Goal: Task Accomplishment & Management: Manage account settings

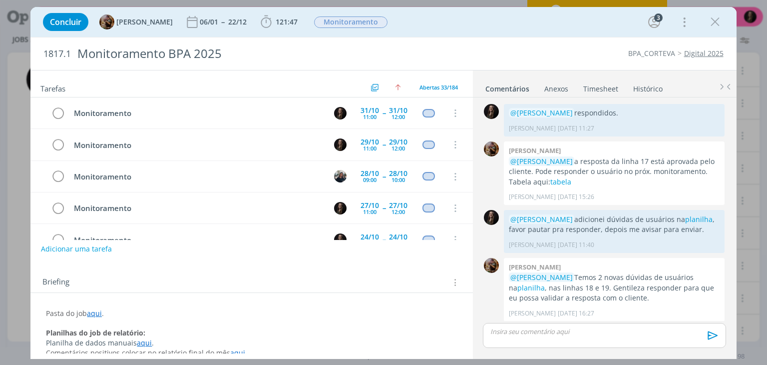
scroll to position [1077, 0]
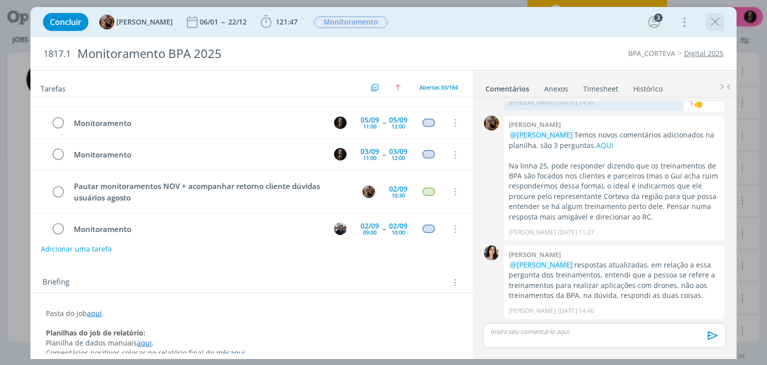
click at [712, 18] on icon "dialog" at bounding box center [715, 21] width 15 height 15
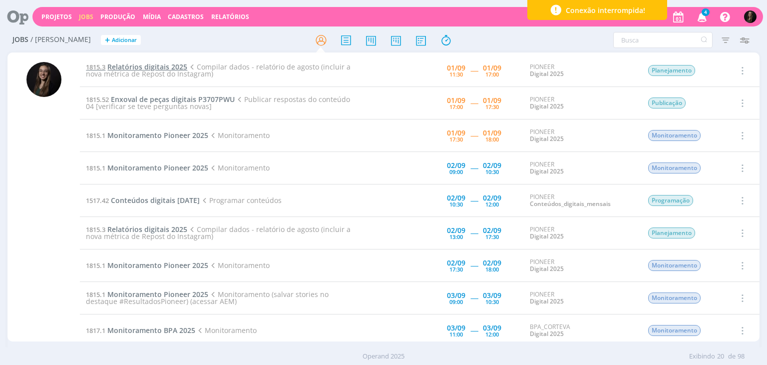
click at [170, 64] on span "Relatórios digitais 2025" at bounding box center [147, 66] width 80 height 9
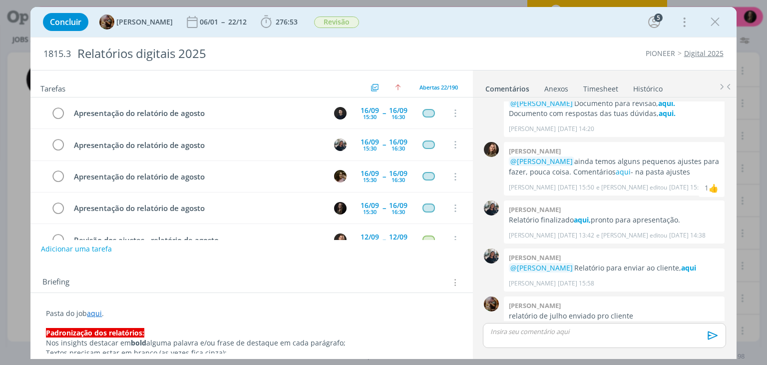
scroll to position [676, 0]
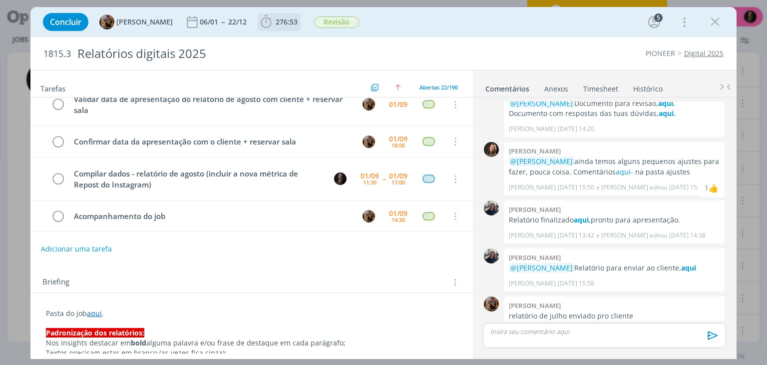
click at [286, 25] on span "276:53" at bounding box center [287, 21] width 22 height 9
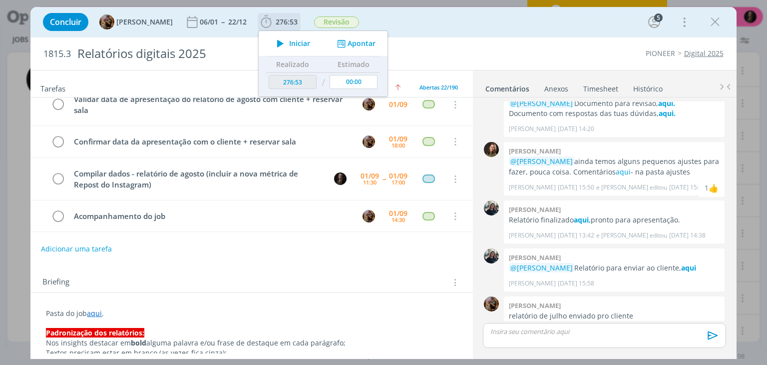
click at [296, 50] on div "Iniciar Apontar" at bounding box center [323, 43] width 129 height 25
click at [289, 43] on icon "dialog" at bounding box center [280, 43] width 17 height 13
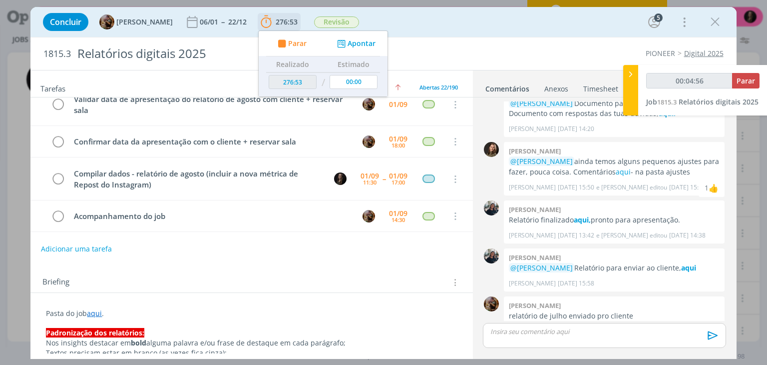
type input "00:04:57"
type input "00:04:58"
click at [275, 38] on button "Parar" at bounding box center [291, 43] width 32 height 10
click at [288, 43] on icon "dialog" at bounding box center [282, 43] width 12 height 9
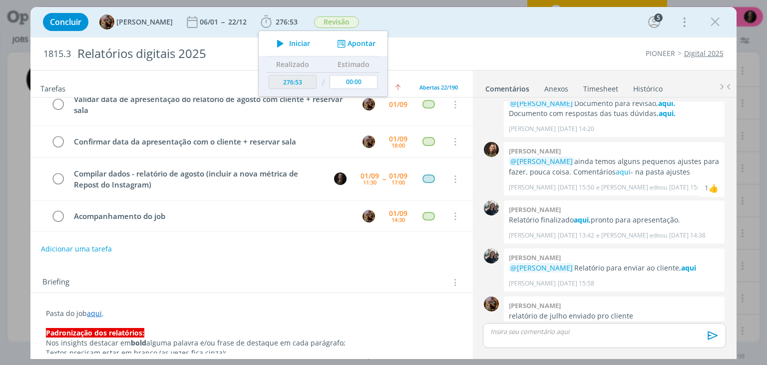
type input "276:58"
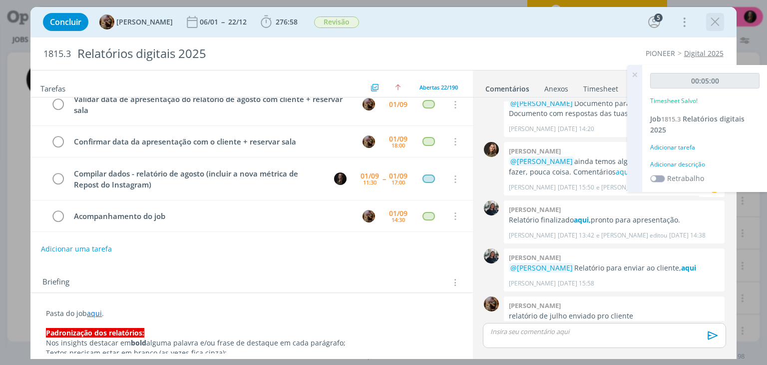
click at [715, 29] on icon "dialog" at bounding box center [715, 21] width 15 height 15
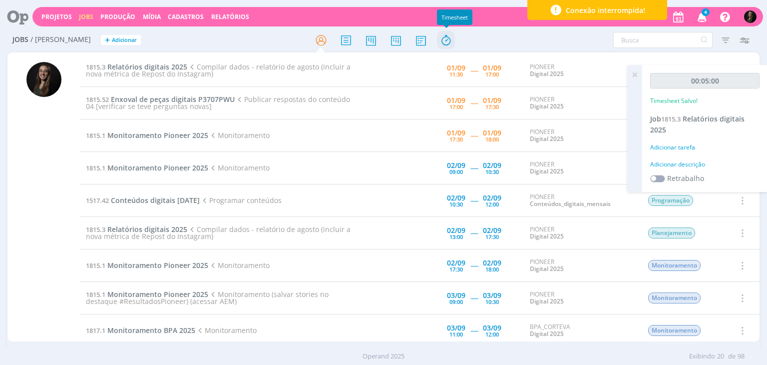
click at [448, 39] on icon at bounding box center [446, 39] width 18 height 19
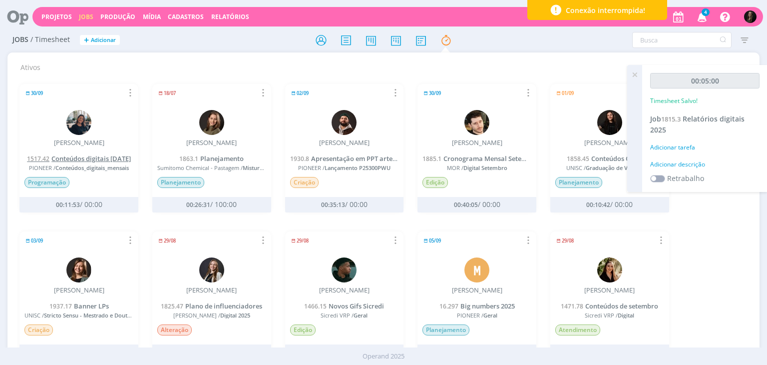
click at [100, 156] on span "Conteúdos digitais [DATE]" at bounding box center [90, 158] width 79 height 9
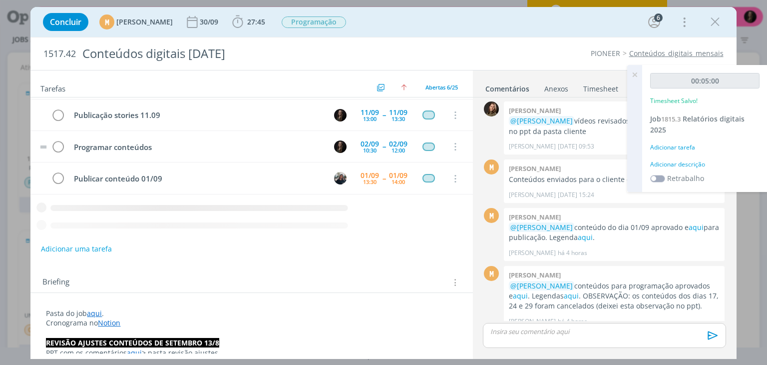
scroll to position [53, 0]
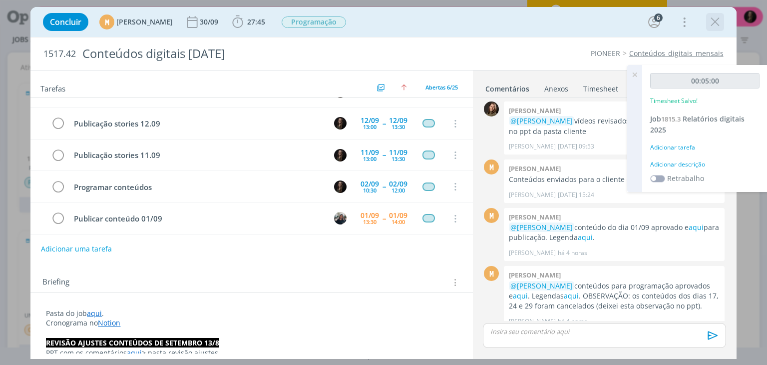
click at [715, 24] on icon "dialog" at bounding box center [715, 21] width 15 height 15
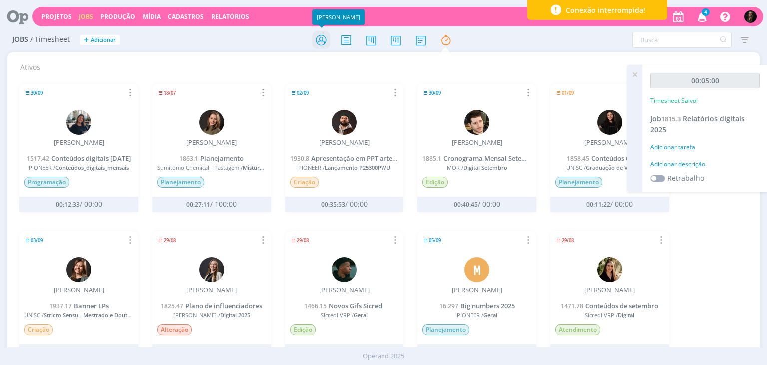
click at [316, 44] on icon at bounding box center [321, 39] width 18 height 19
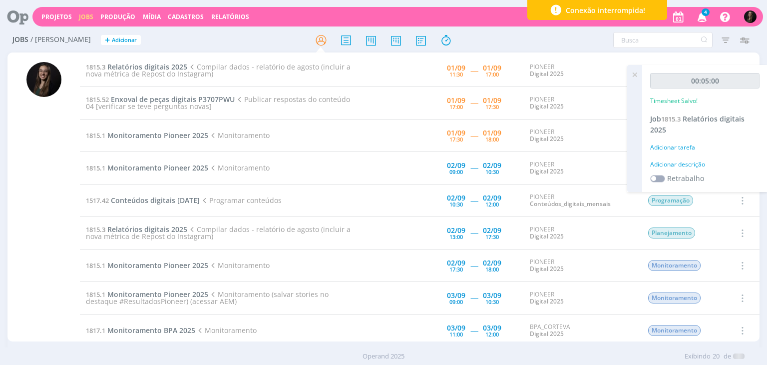
click at [168, 58] on td "1815.3 Relatórios digitais 2025 Compilar dados - relatório de agosto (incluir a…" at bounding box center [222, 70] width 284 height 32
click at [173, 79] on td "1815.3 Relatórios digitais 2025 Compilar dados - relatório de agosto (incluir a…" at bounding box center [222, 70] width 284 height 32
click at [173, 70] on span "Compilar dados - relatório de agosto (incluir a nova métrica de Repost do Insta…" at bounding box center [218, 70] width 264 height 16
click at [174, 66] on span "Relatórios digitais 2025" at bounding box center [147, 66] width 80 height 9
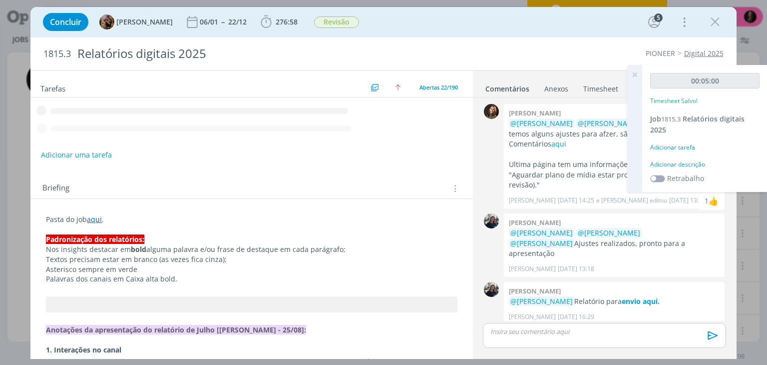
scroll to position [1131, 0]
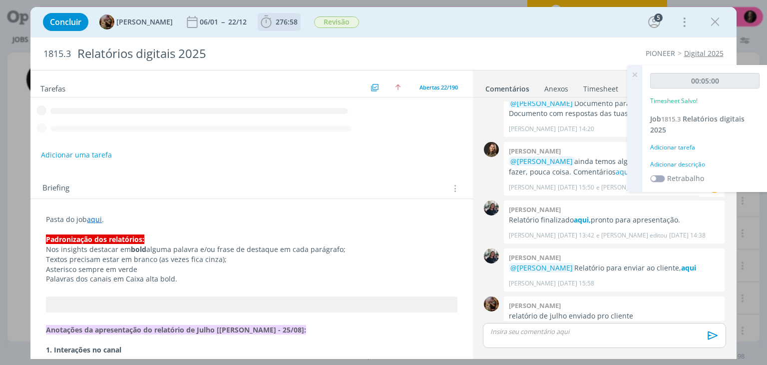
click at [274, 26] on icon "dialog" at bounding box center [266, 21] width 15 height 15
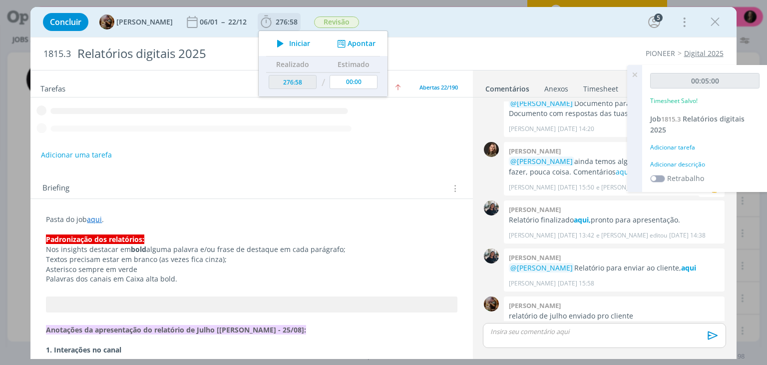
click at [289, 43] on icon "dialog" at bounding box center [280, 43] width 17 height 13
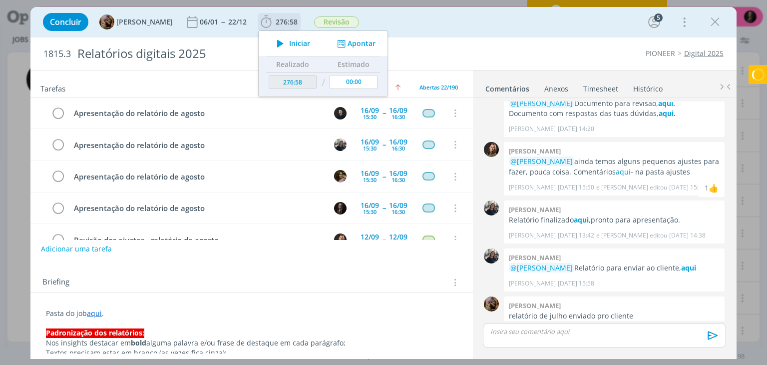
scroll to position [676, 0]
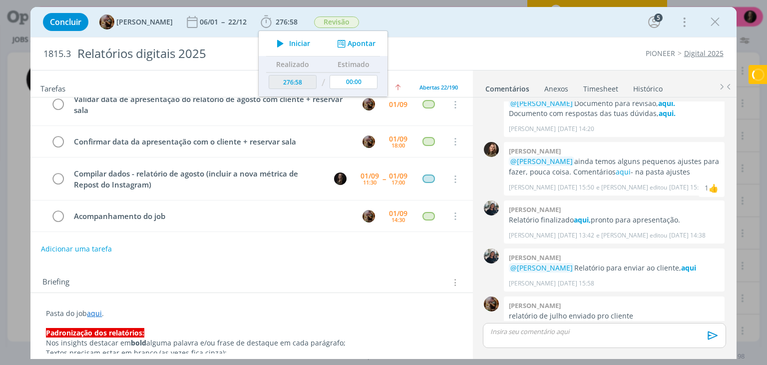
click at [599, 88] on link "Timesheet" at bounding box center [601, 86] width 36 height 14
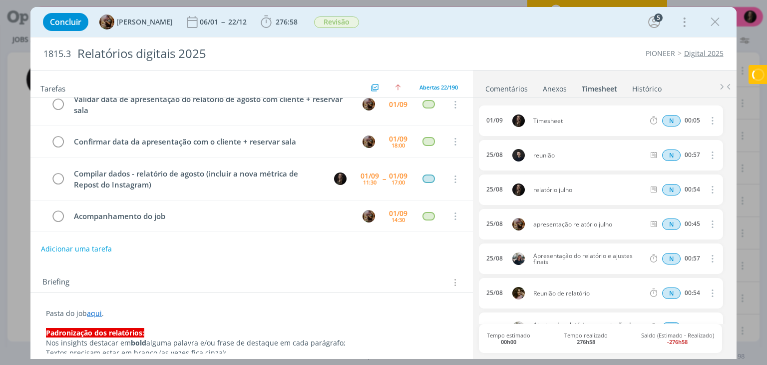
click at [709, 120] on icon "dialog" at bounding box center [711, 120] width 11 height 12
click at [661, 157] on link "Editar" at bounding box center [683, 153] width 79 height 16
click at [712, 121] on icon "dialog" at bounding box center [711, 121] width 8 height 8
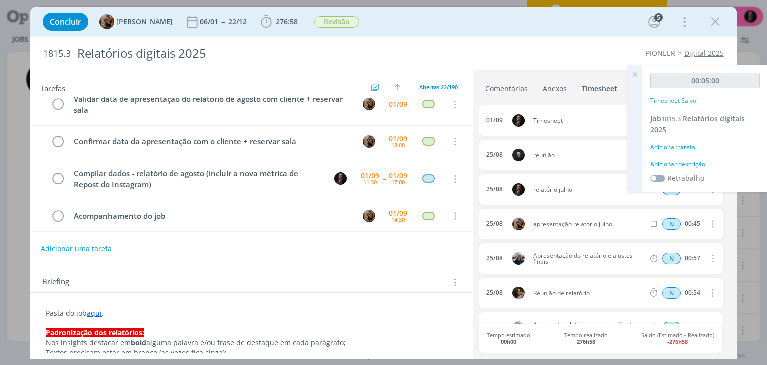
click at [635, 77] on icon at bounding box center [635, 74] width 18 height 19
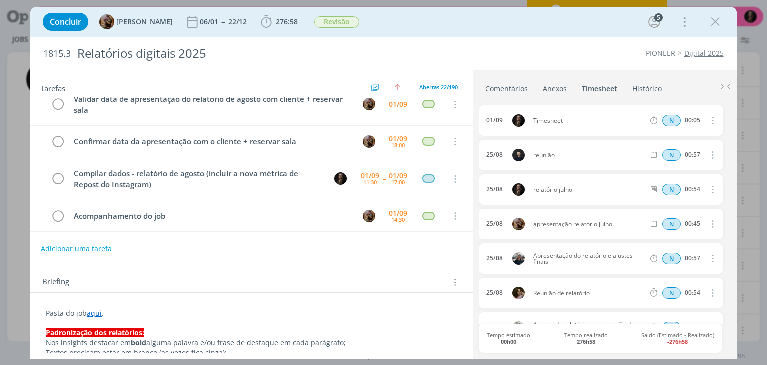
click at [708, 120] on icon "dialog" at bounding box center [711, 120] width 11 height 12
click at [662, 137] on link "Excluir" at bounding box center [683, 137] width 79 height 16
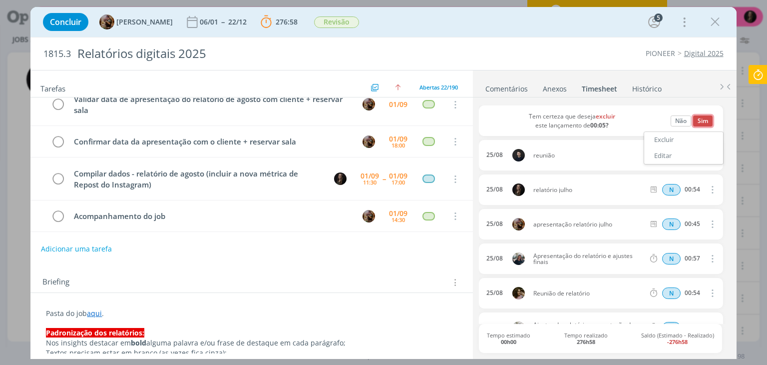
click at [699, 121] on button "Sim" at bounding box center [702, 120] width 19 height 11
click at [753, 78] on icon at bounding box center [758, 74] width 18 height 19
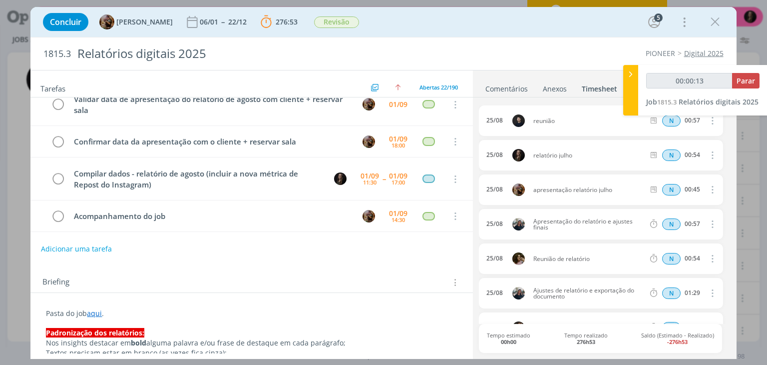
click at [489, 90] on link "Comentários" at bounding box center [506, 86] width 43 height 14
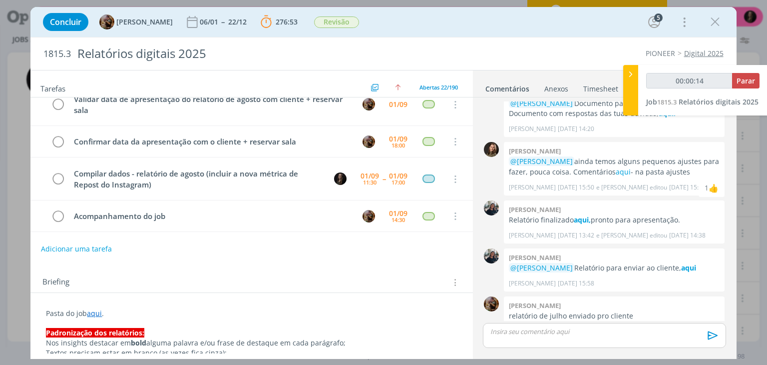
click at [505, 69] on div "1815.3 Relatórios digitais 2025 PIONEER Digital 2025" at bounding box center [383, 53] width 706 height 32
click at [519, 146] on b "[PERSON_NAME]" at bounding box center [535, 150] width 52 height 9
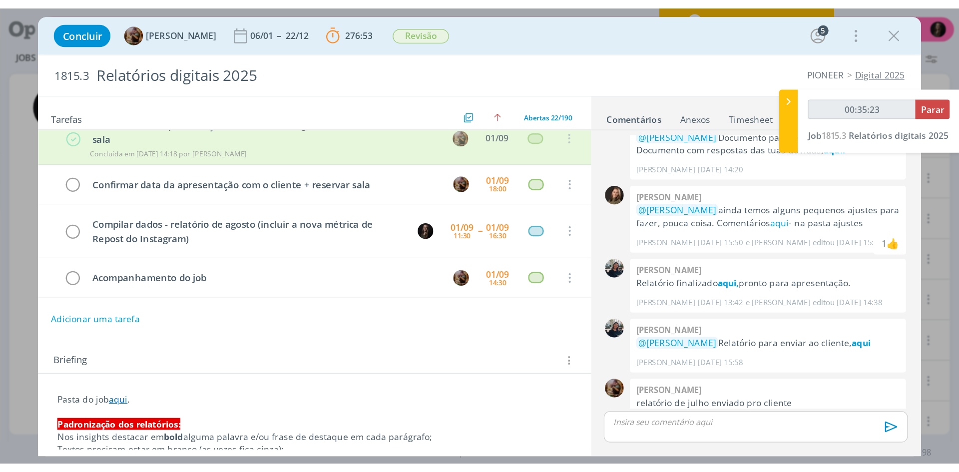
scroll to position [486, 0]
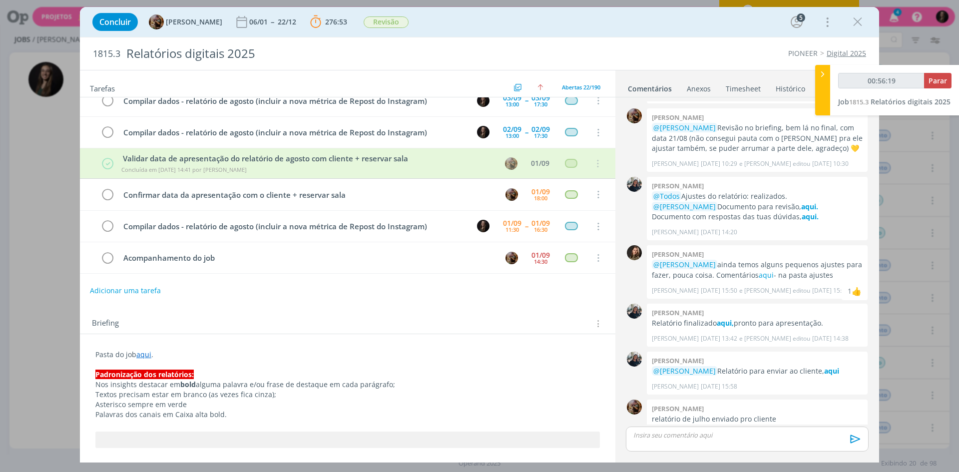
type input "01:01:30"
